Goal: Task Accomplishment & Management: Manage account settings

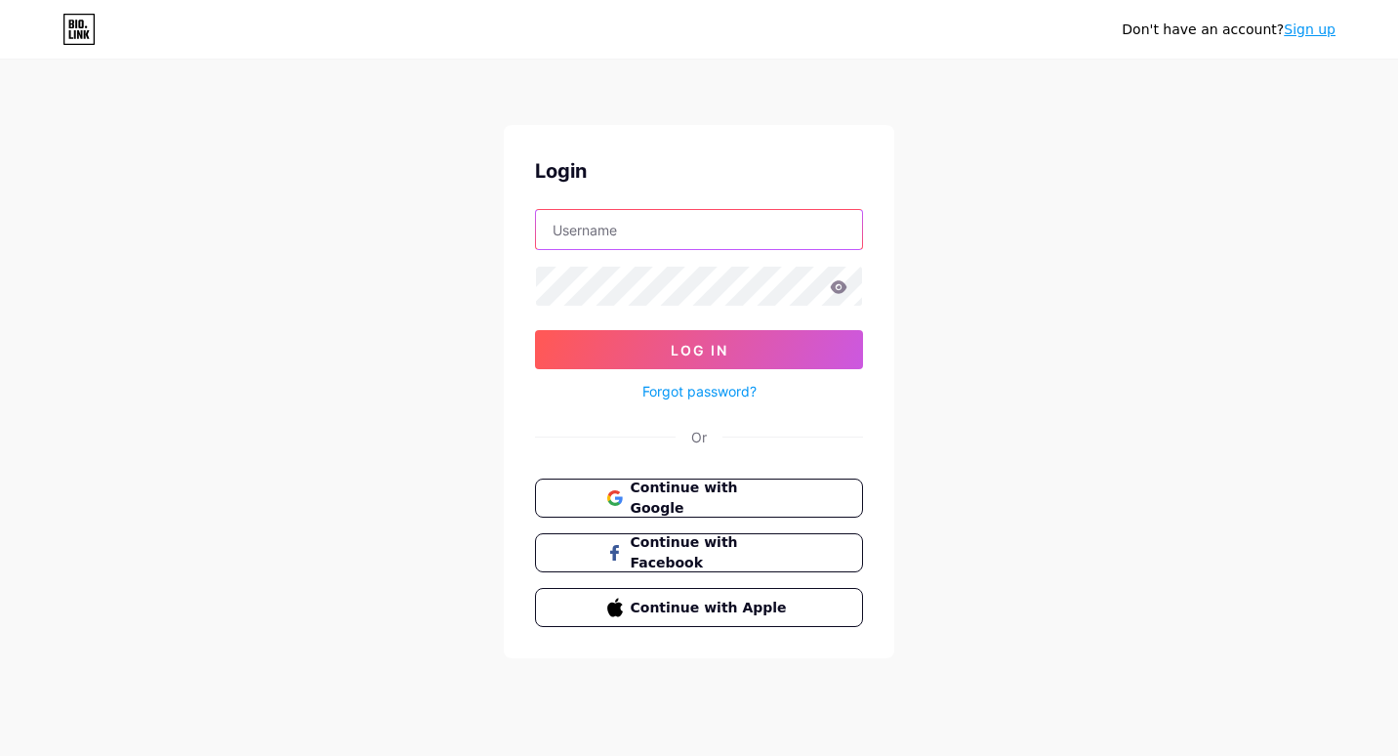
click at [646, 239] on input "text" at bounding box center [699, 229] width 326 height 39
type input "[EMAIL_ADDRESS][DOMAIN_NAME]"
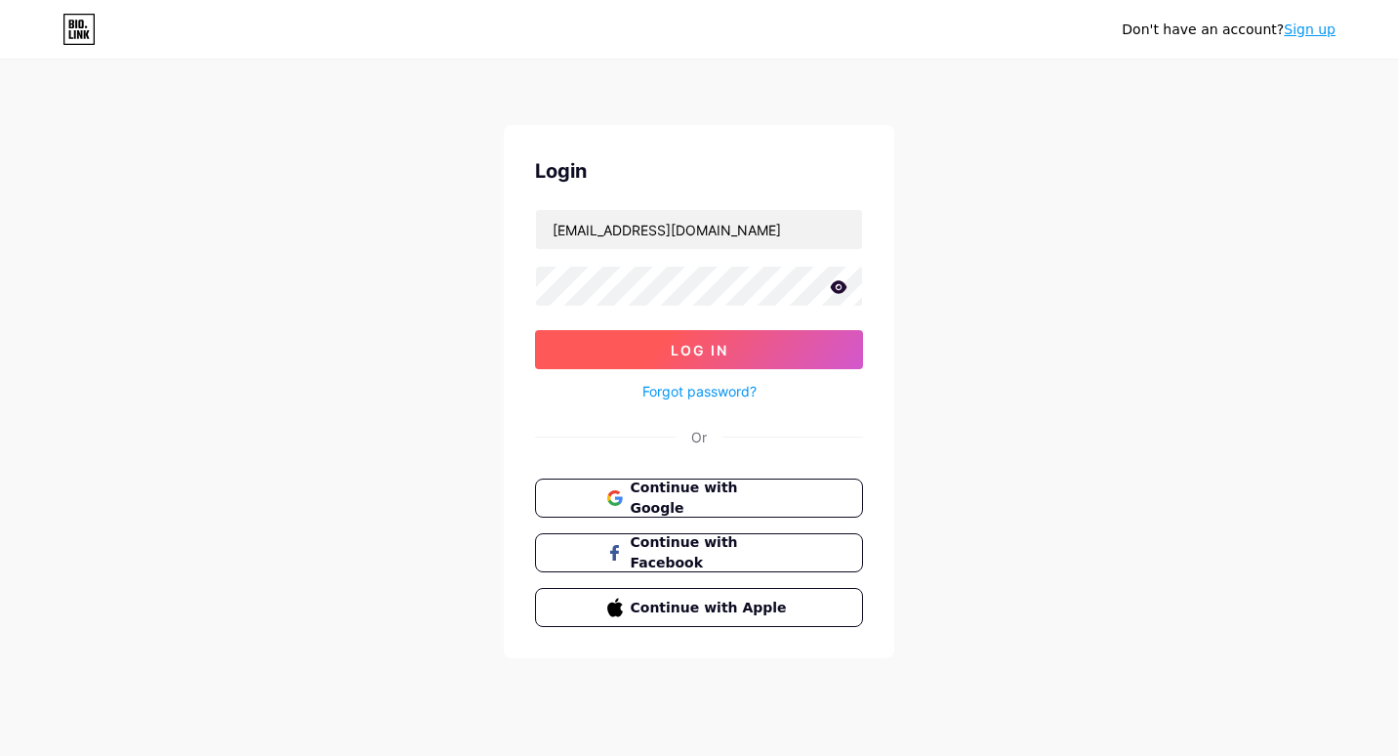
click at [658, 343] on button "Log In" at bounding box center [699, 349] width 328 height 39
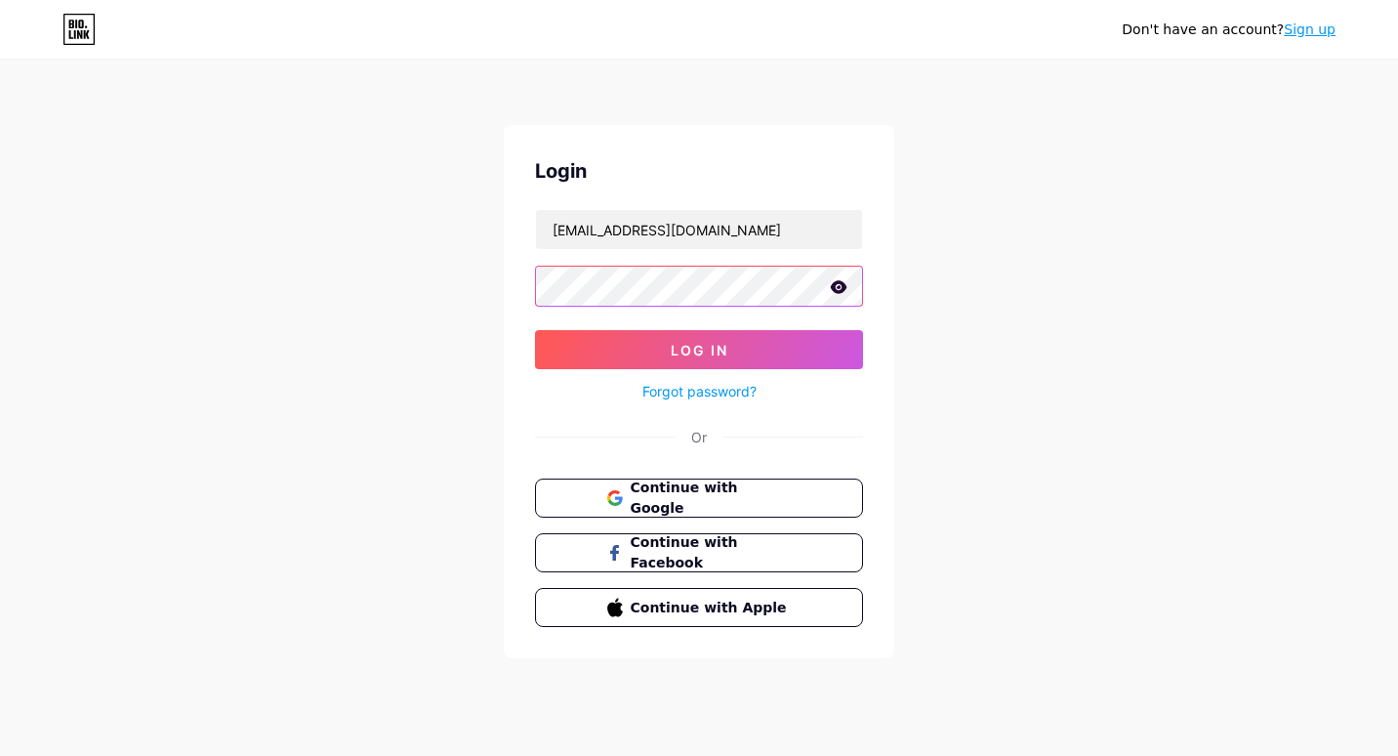
click at [535, 330] on button "Log In" at bounding box center [699, 349] width 328 height 39
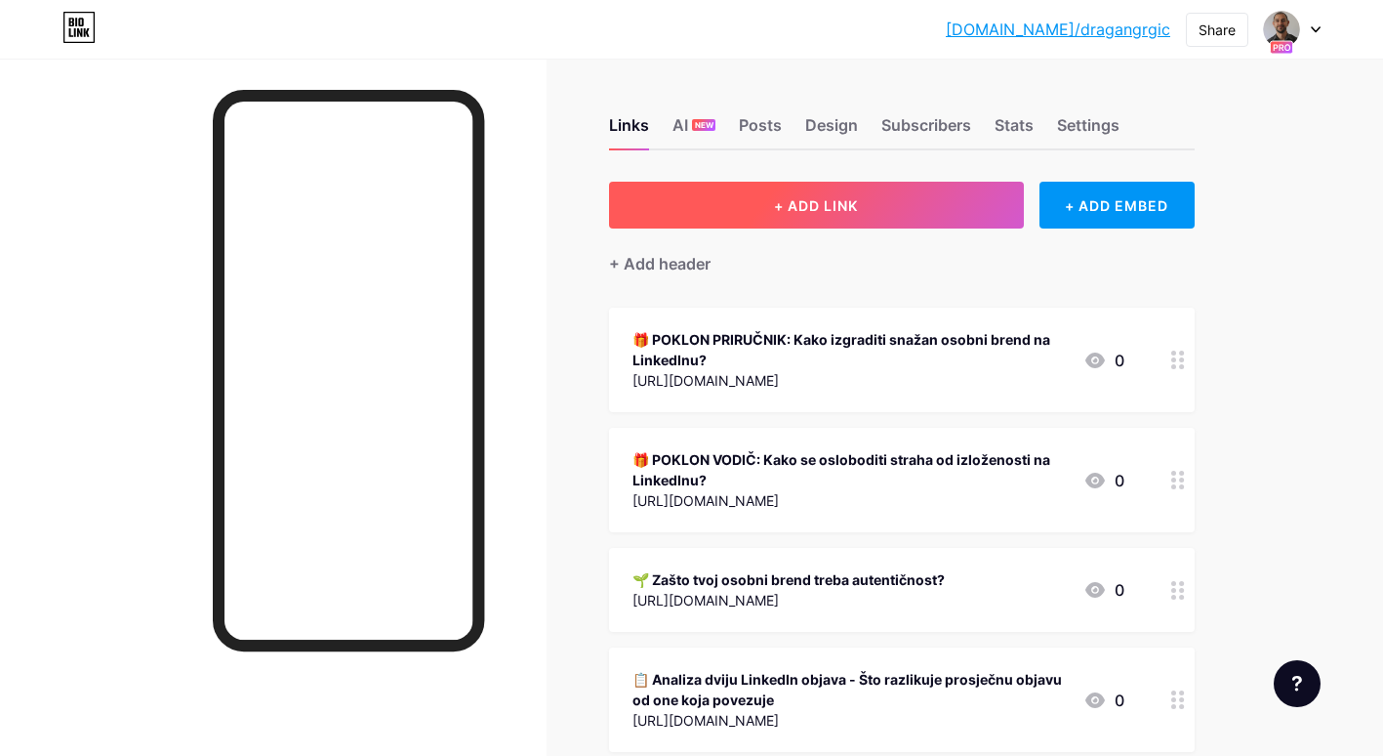
click at [818, 199] on span "+ ADD LINK" at bounding box center [816, 205] width 84 height 17
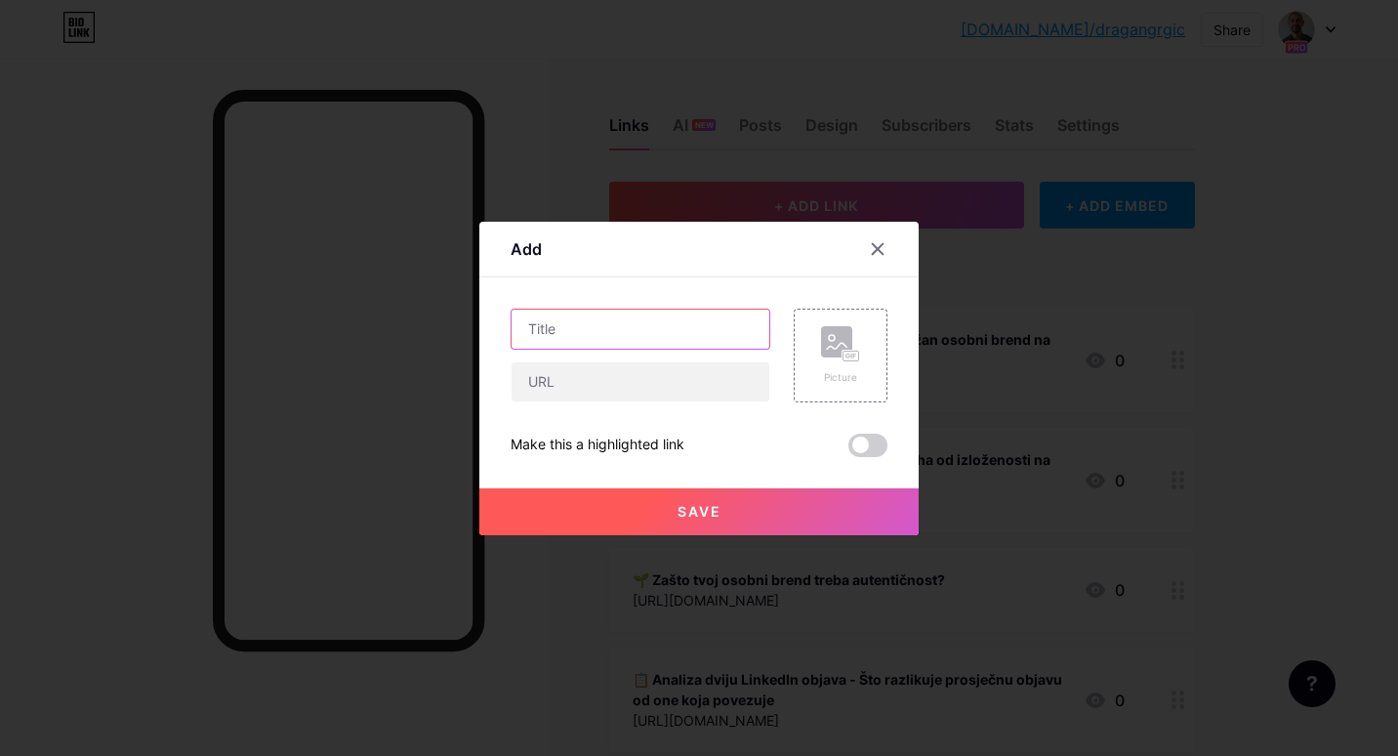
click at [608, 325] on input "text" at bounding box center [641, 328] width 258 height 39
paste input "📜"
type input "📜 [PERSON_NAME] svoju LinkedIn suradnju i izgradi prepoznatljiv brend."
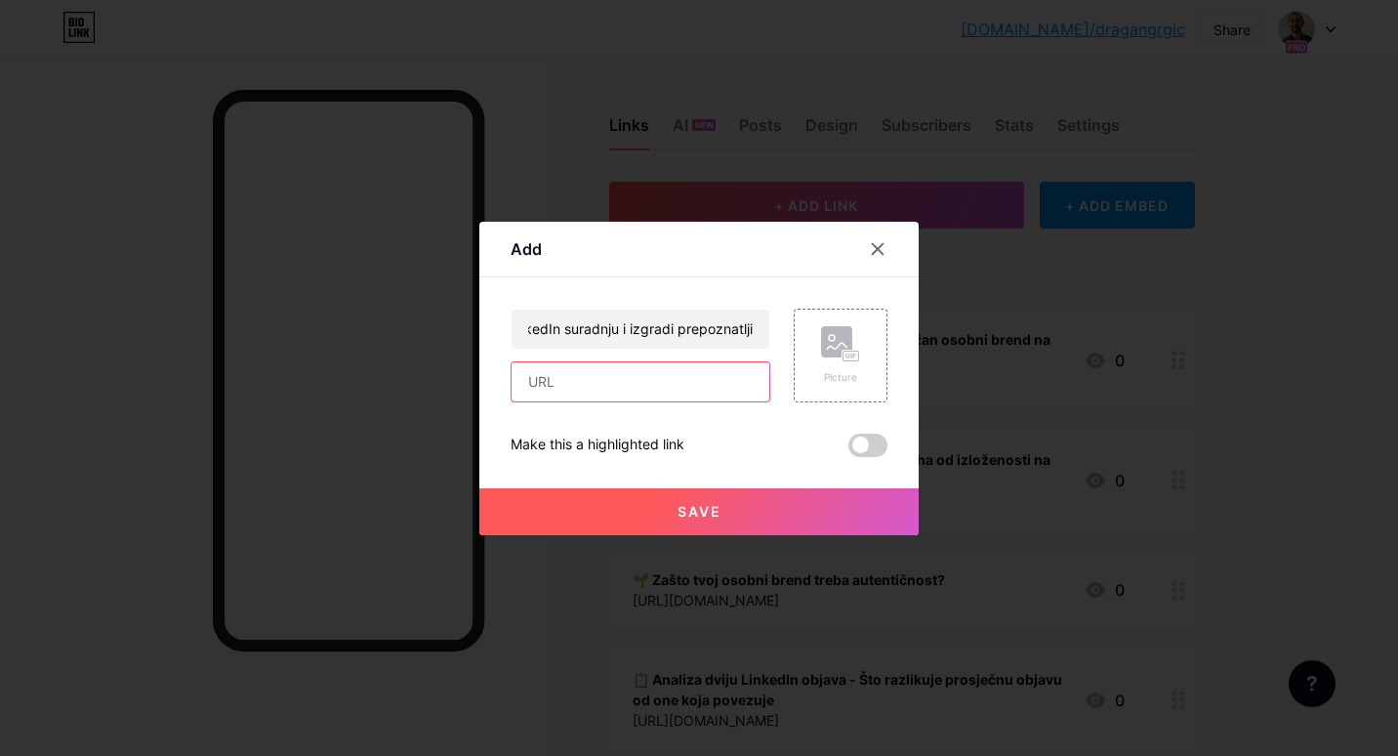
scroll to position [0, 0]
click at [594, 376] on input "text" at bounding box center [641, 381] width 258 height 39
paste input "📜"
type input "📜"
click at [621, 381] on input "text" at bounding box center [641, 381] width 258 height 39
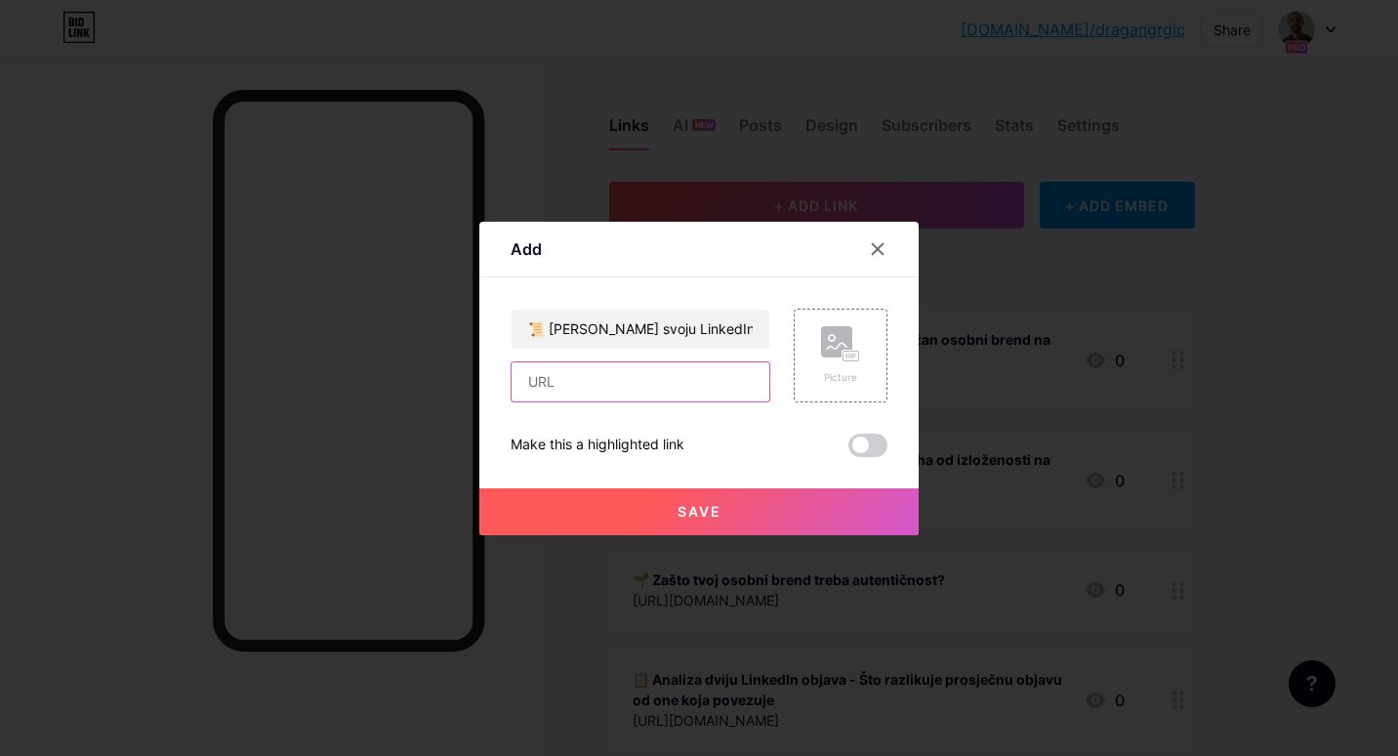
paste input "[URL][DOMAIN_NAME]"
type input "[URL][DOMAIN_NAME]"
click at [681, 511] on span "Save" at bounding box center [699, 511] width 44 height 17
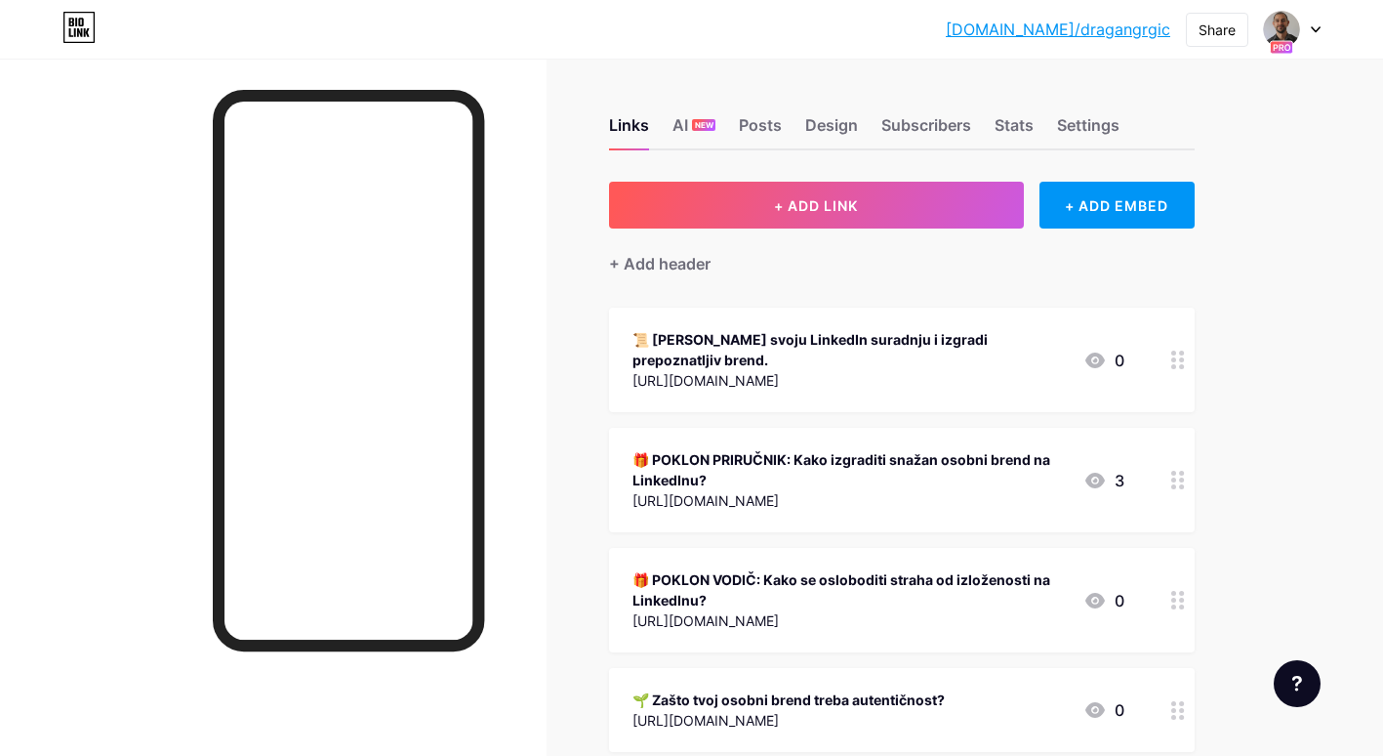
click at [891, 342] on div "📜 [PERSON_NAME] svoju LinkedIn suradnju i izgradi prepoznatljiv brend." at bounding box center [850, 349] width 435 height 41
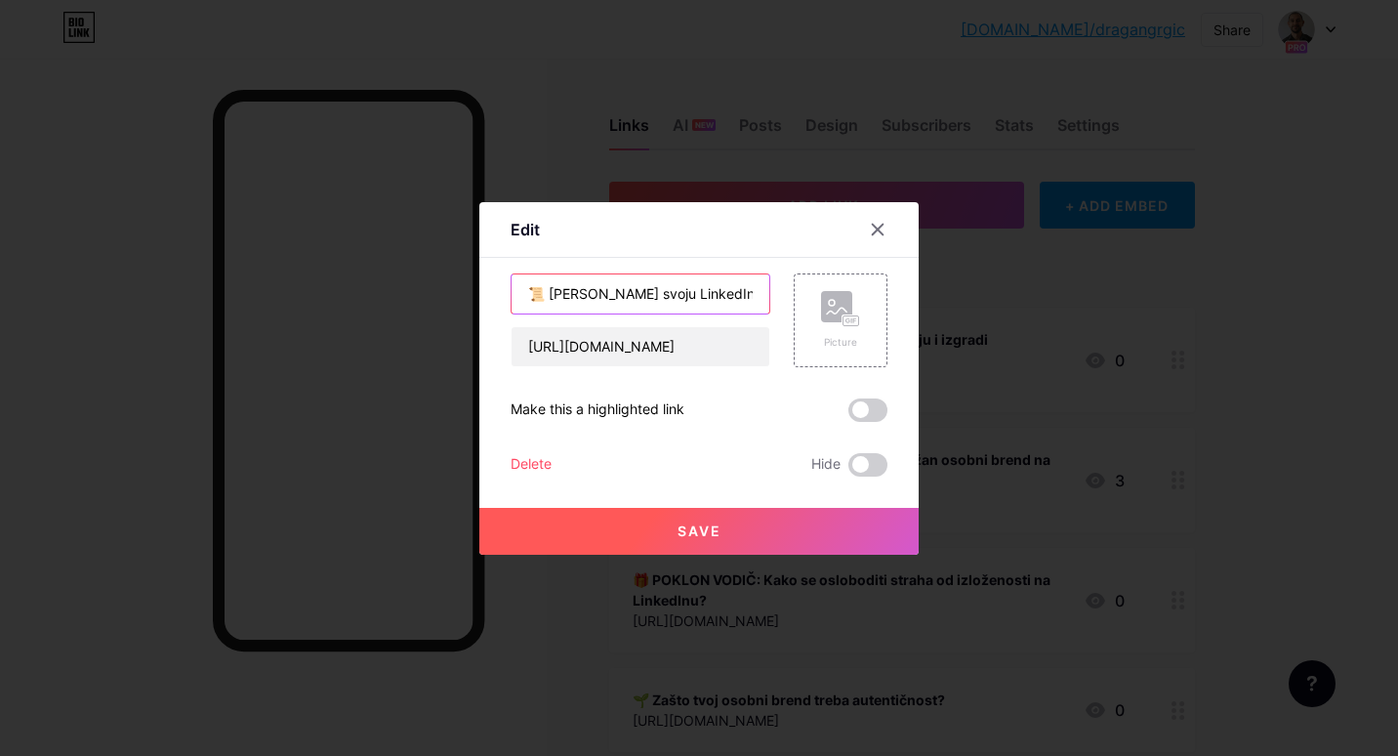
click at [742, 293] on input "📜 [PERSON_NAME] svoju LinkedIn suradnju i izgradi prepoznatljiv brend." at bounding box center [641, 293] width 258 height 39
drag, startPoint x: 754, startPoint y: 292, endPoint x: 644, endPoint y: 299, distance: 109.5
click at [644, 299] on input "📜 [PERSON_NAME] svoju LinkedIn suradnju i izgradi prepoznatljiv brend." at bounding box center [641, 293] width 258 height 39
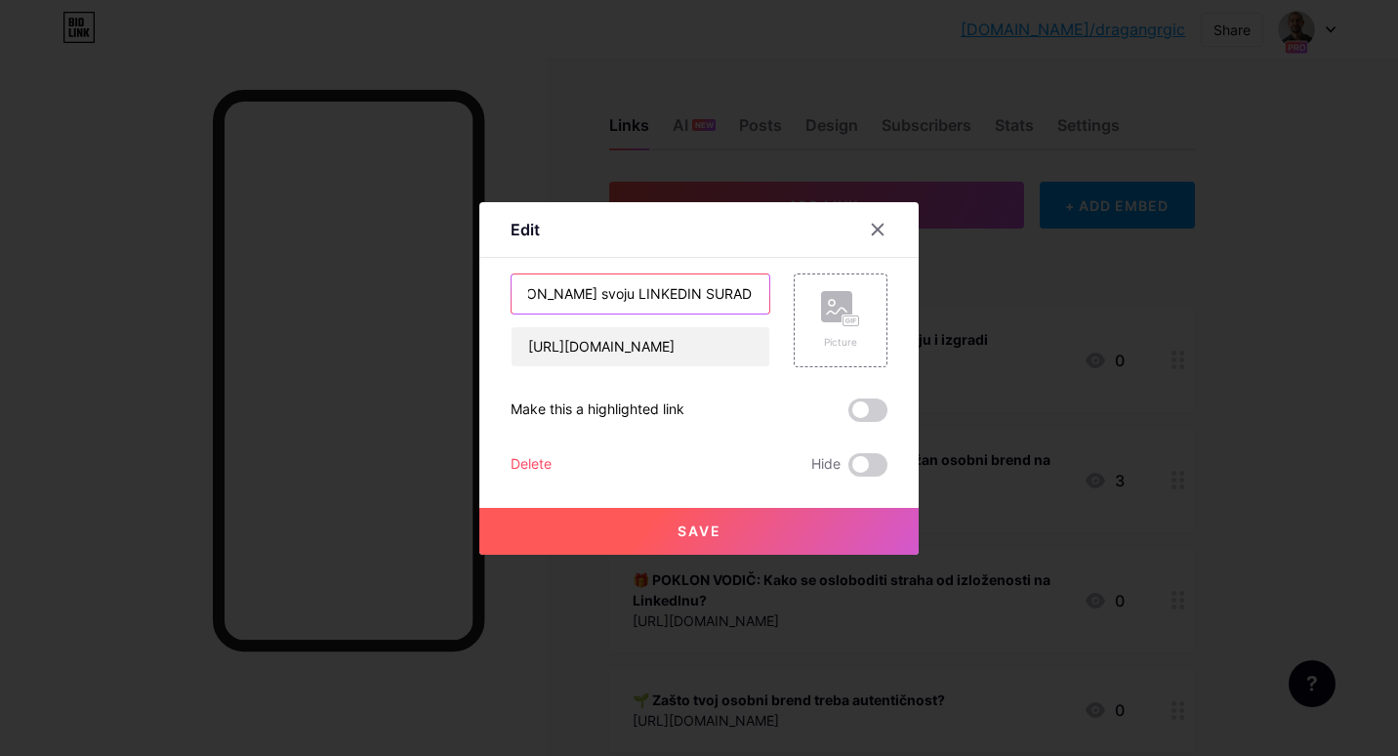
type input "📜 [PERSON_NAME] svoju LINKEDIN SURADNJU i izgradi prepoznatljiv brend."
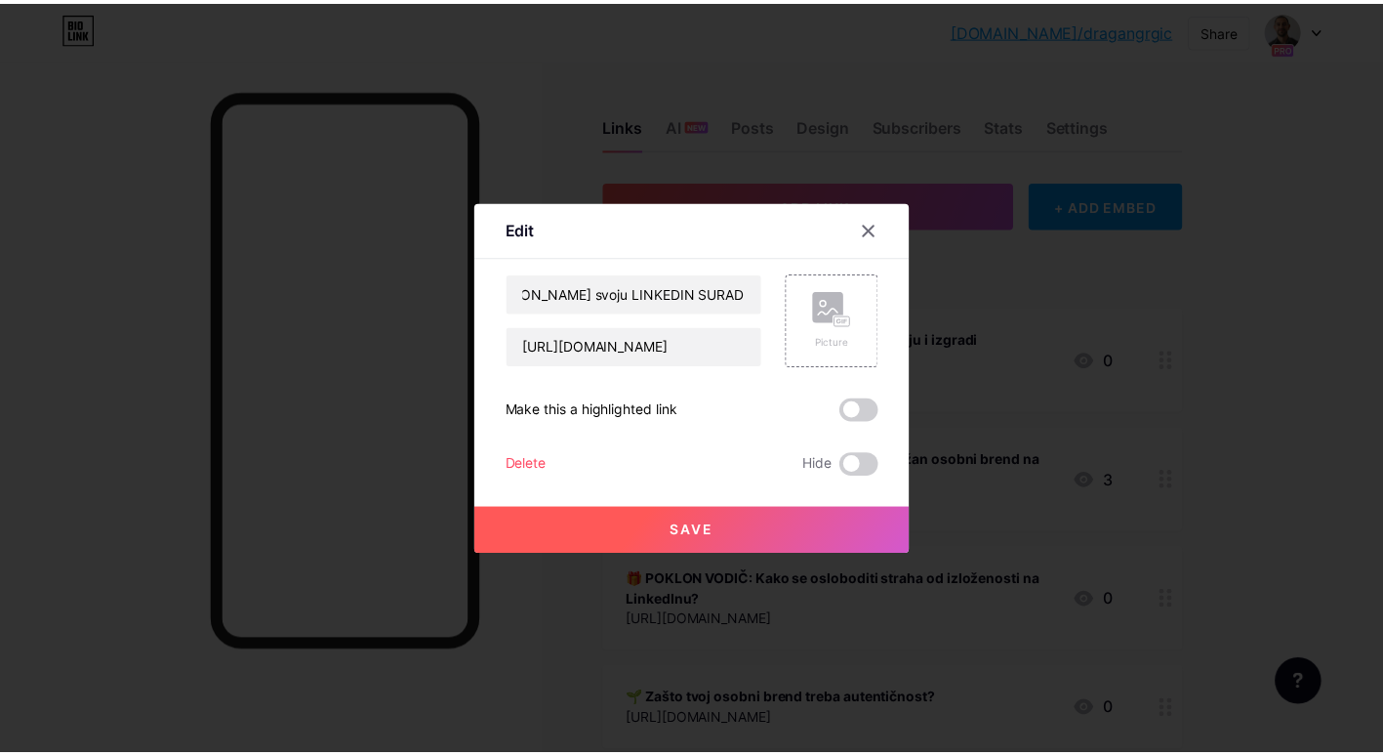
scroll to position [0, 0]
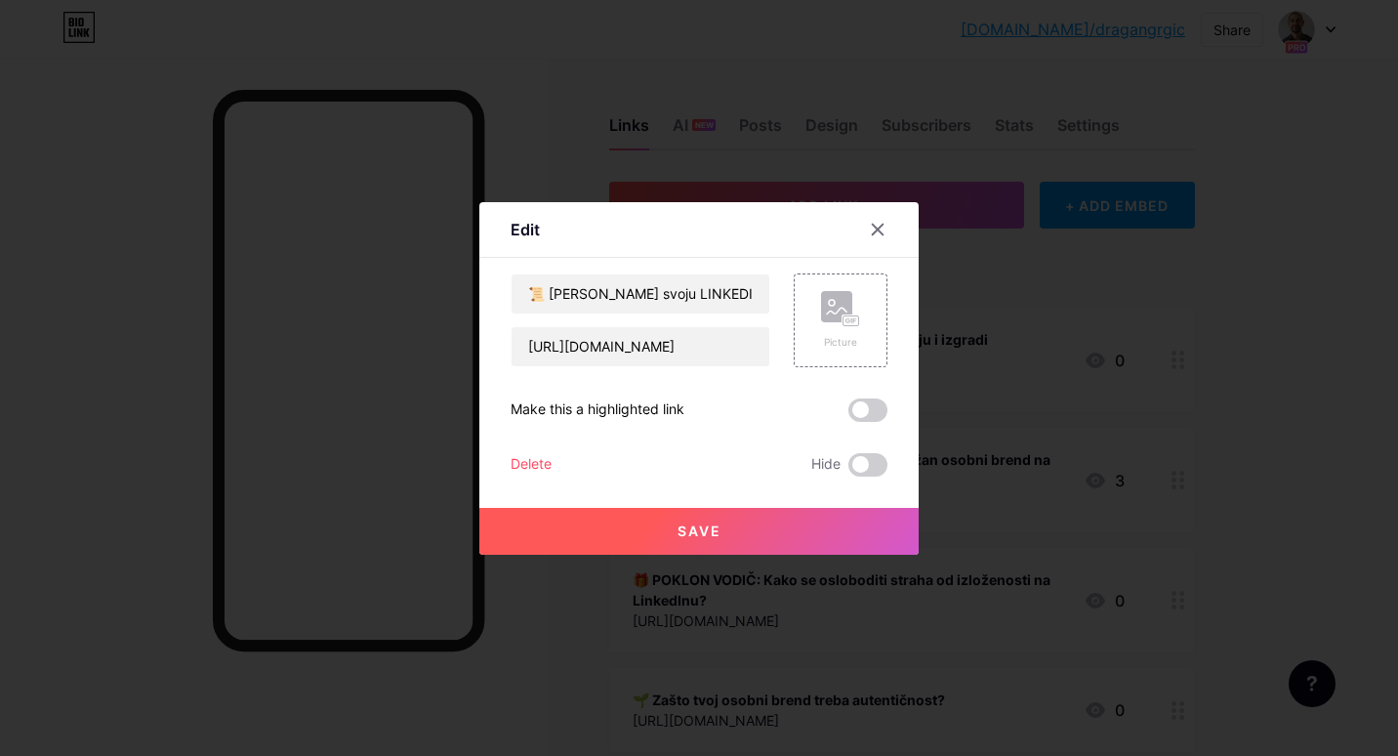
click at [664, 536] on button "Save" at bounding box center [698, 531] width 439 height 47
